Goal: Task Accomplishment & Management: Complete application form

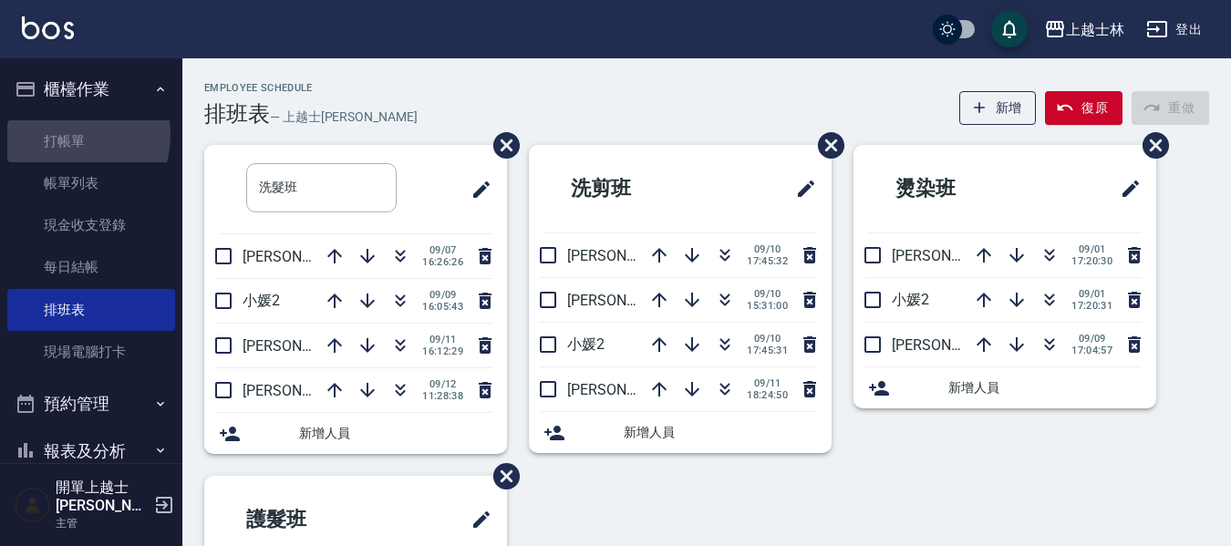
click at [65, 134] on link "打帳單" at bounding box center [91, 141] width 168 height 42
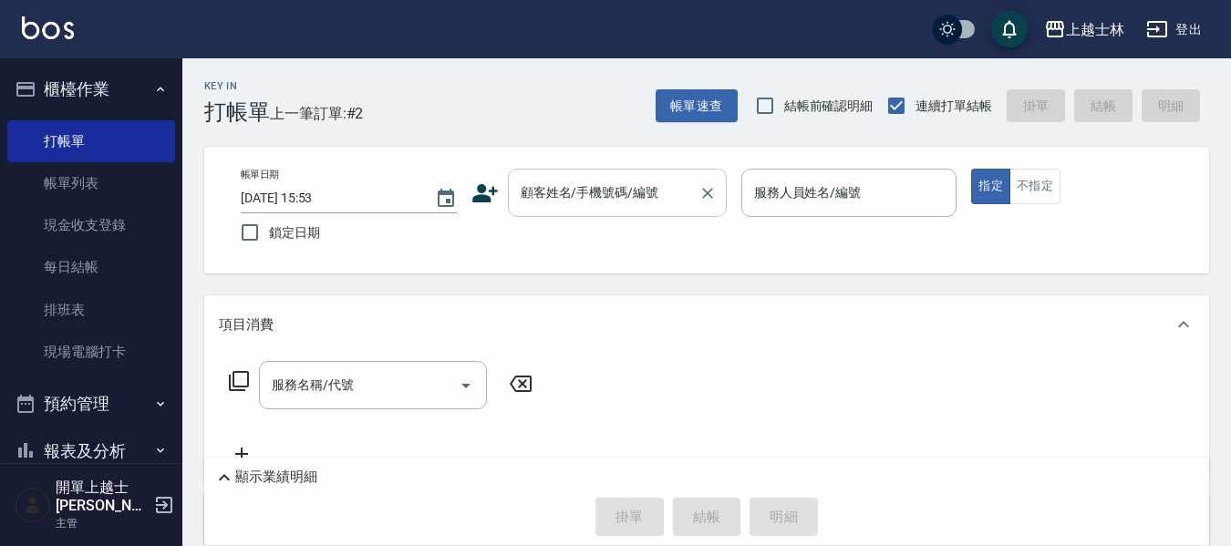
click at [797, 173] on div "帳單日期 [DATE] 15:53 鎖定日期 顧客姓名/手機號碼/編號 顧客姓名/手機號碼/編號 服務人員姓名/編號 服務人員姓名/編號 指定 不指定" at bounding box center [706, 210] width 1005 height 127
click at [641, 201] on input "顧客姓名/手機號碼/編號" at bounding box center [603, 193] width 175 height 32
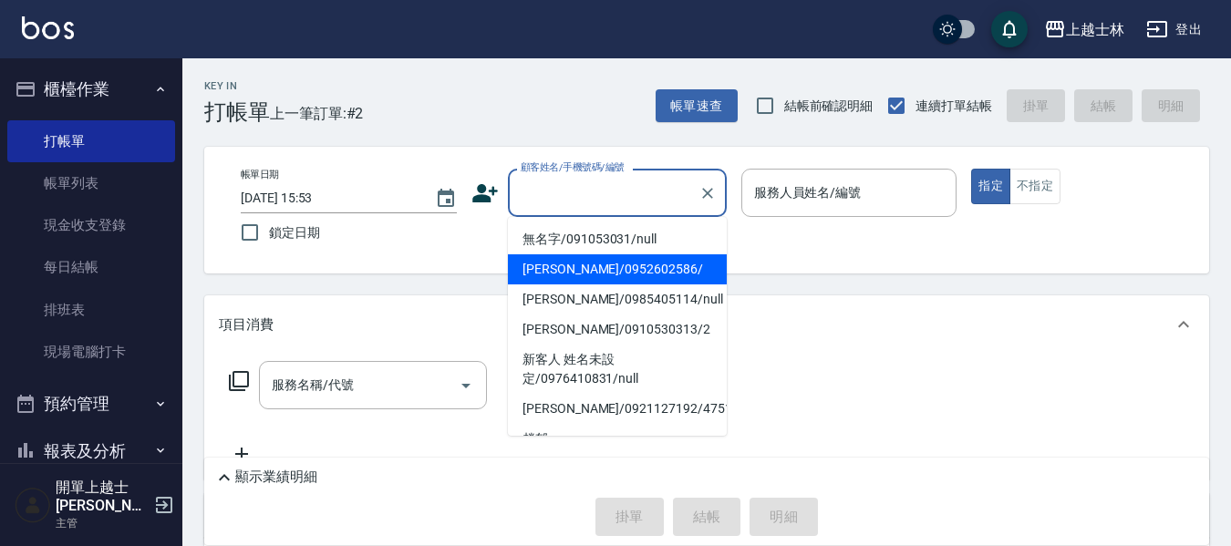
type input "[PERSON_NAME]/0952602586/"
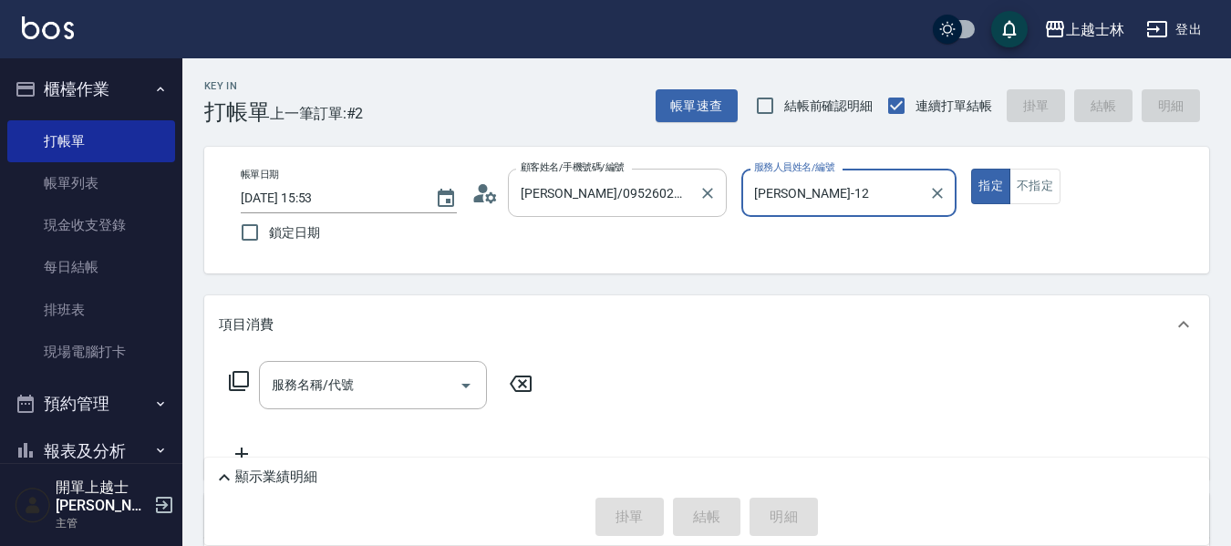
type input "[PERSON_NAME]-12"
click at [971, 169] on button "指定" at bounding box center [990, 187] width 39 height 36
type button "true"
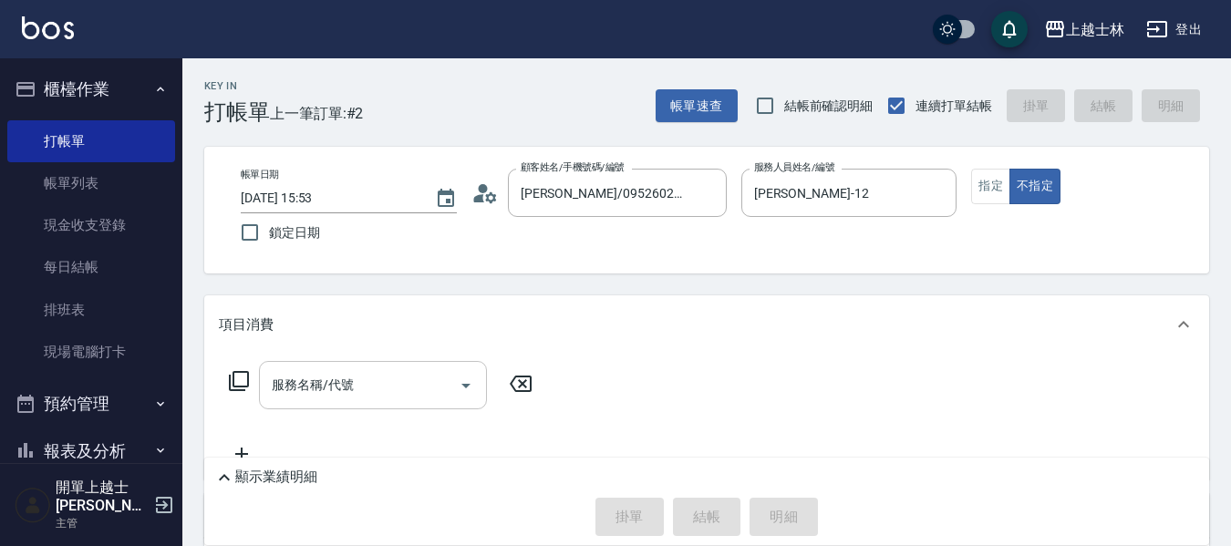
click at [395, 396] on input "服務名稱/代號" at bounding box center [359, 385] width 184 height 32
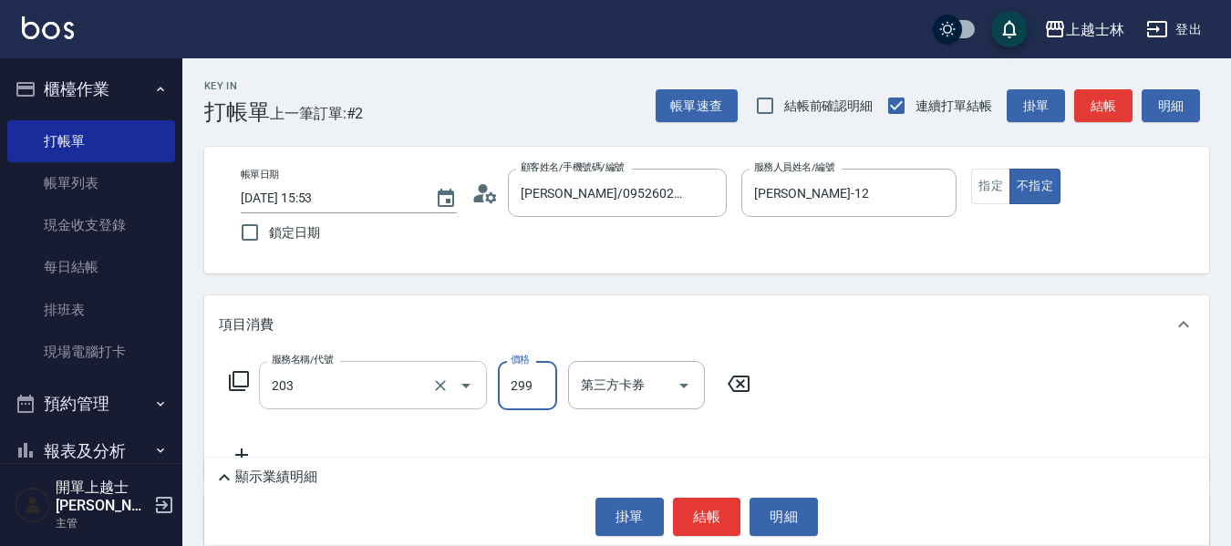
type input "B級洗+剪(203)"
type input "400"
